Goal: Register for event/course

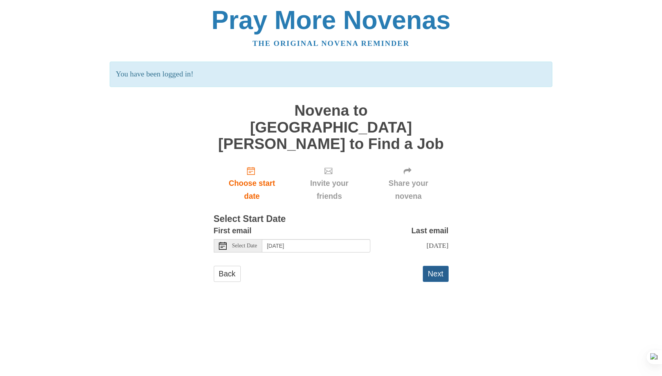
click at [436, 267] on button "Next" at bounding box center [436, 274] width 26 height 16
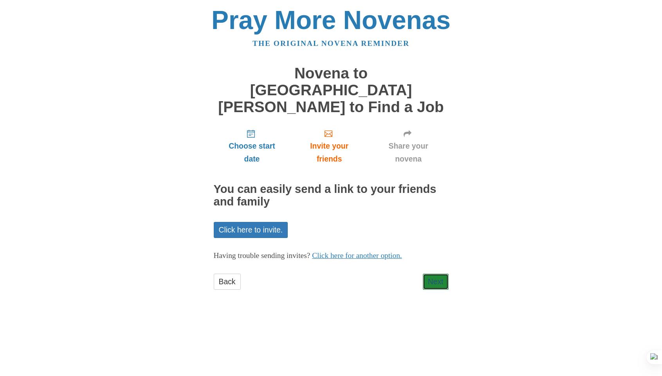
click at [436, 273] on link "Next" at bounding box center [436, 281] width 26 height 16
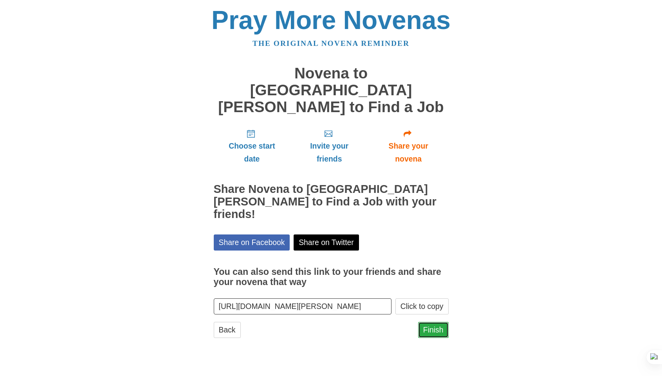
click at [431, 322] on link "Finish" at bounding box center [433, 330] width 31 height 16
